Goal: Book appointment/travel/reservation

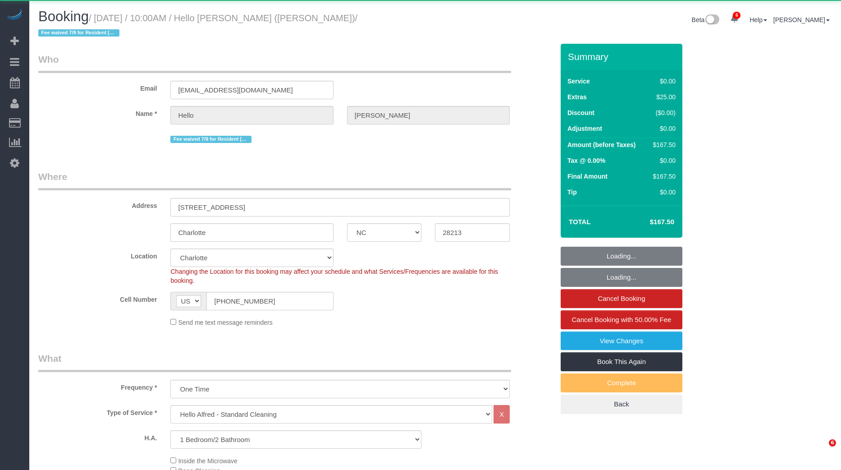
select select "NC"
select select "spot1"
select select "object:3429"
select select "spot22"
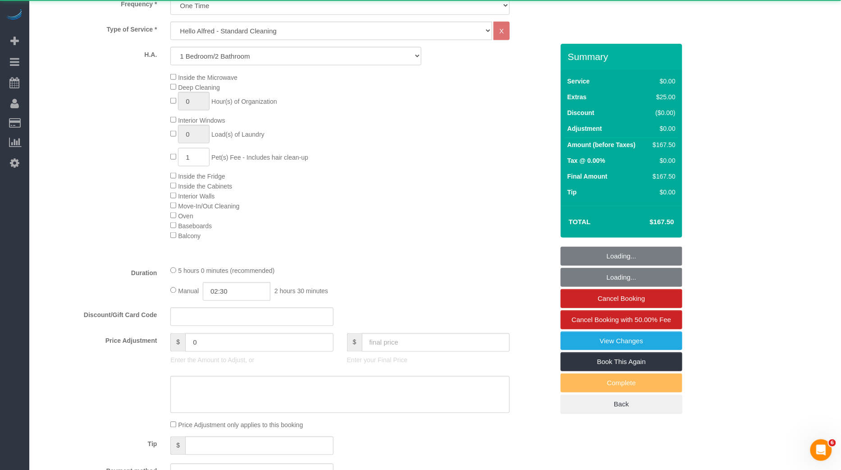
select select "2"
select select "number:89"
select select "number:90"
select select "number:13"
select select "number:5"
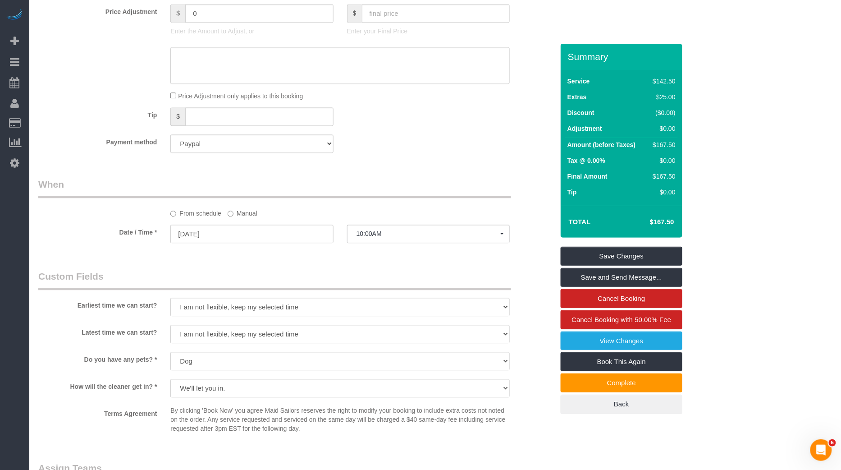
scroll to position [590, 0]
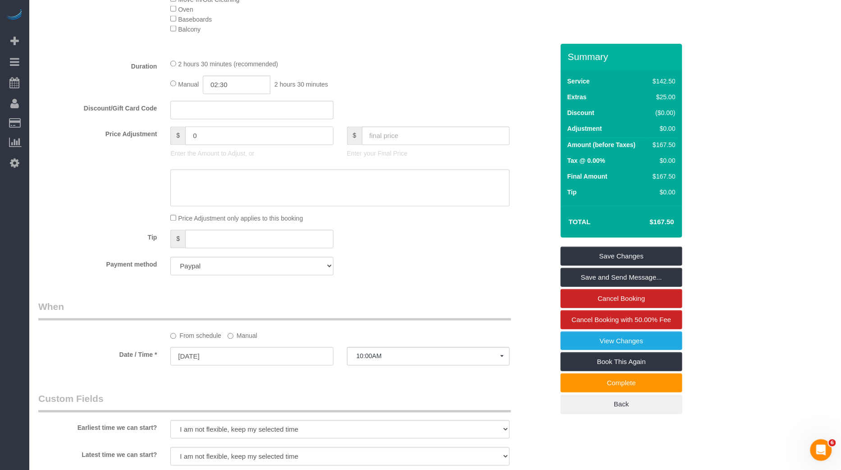
click at [246, 127] on input "0" at bounding box center [259, 136] width 148 height 18
type input "0"
type input "30"
click at [133, 194] on div at bounding box center [296, 187] width 529 height 37
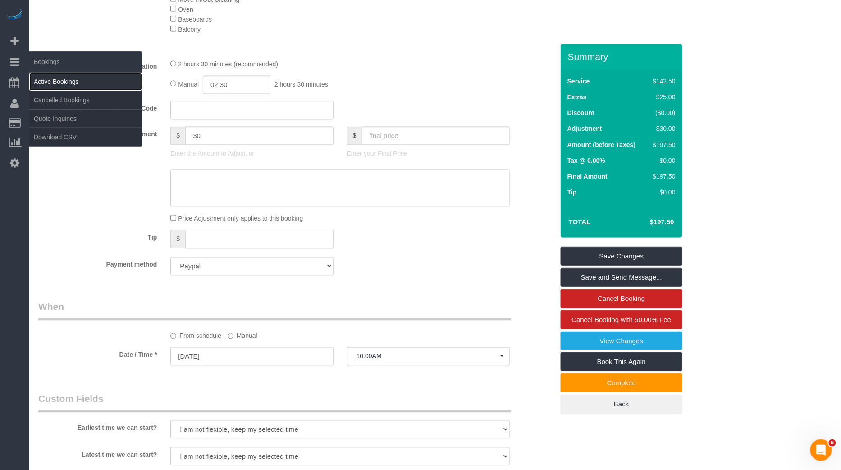
click at [62, 80] on link "Active Bookings" at bounding box center [85, 82] width 113 height 18
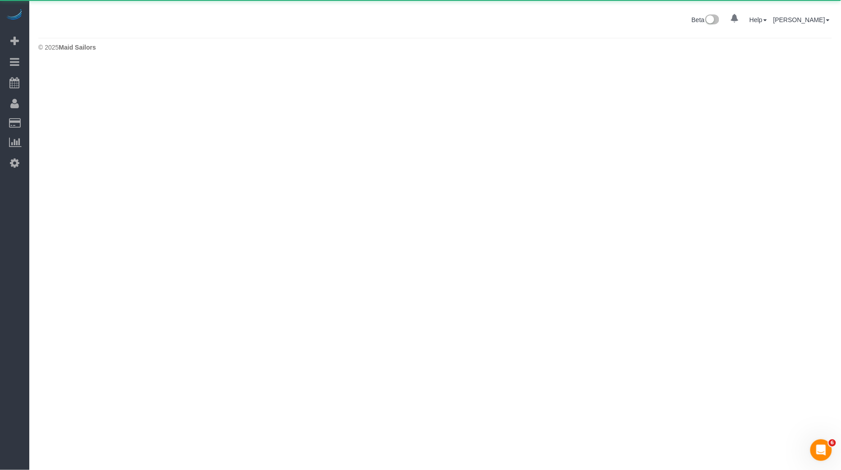
scroll to position [0, 0]
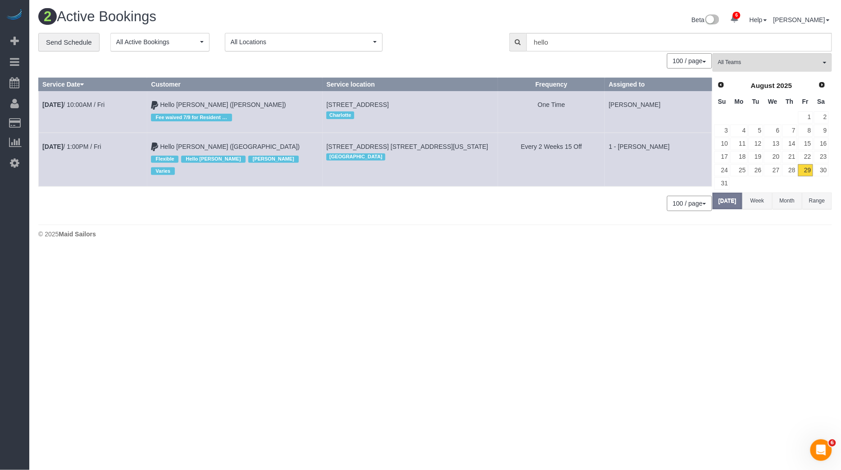
click at [431, 178] on div "0 Bookings found. We couldn't find any bookings that matched your search. Creat…" at bounding box center [375, 136] width 674 height 166
